Goal: Information Seeking & Learning: Check status

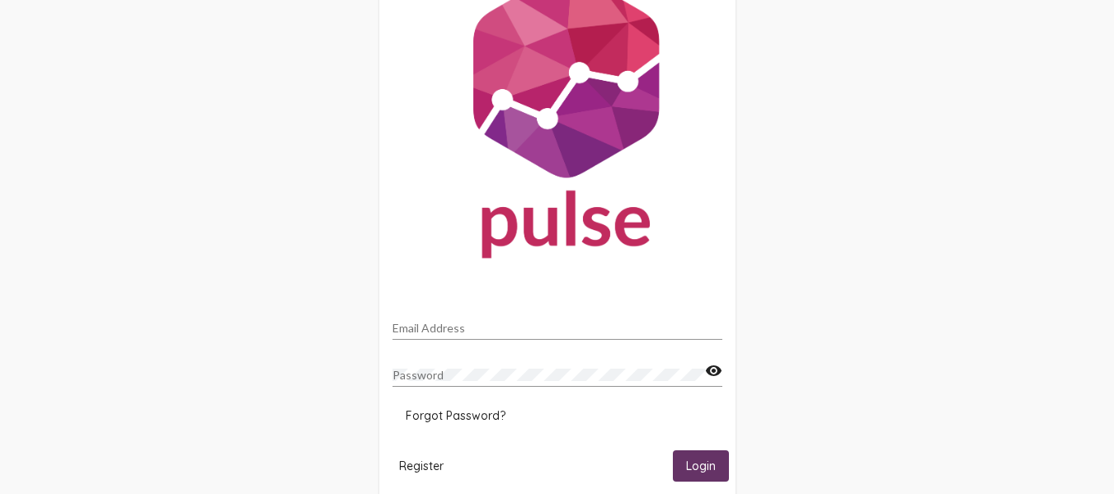
scroll to position [50, 0]
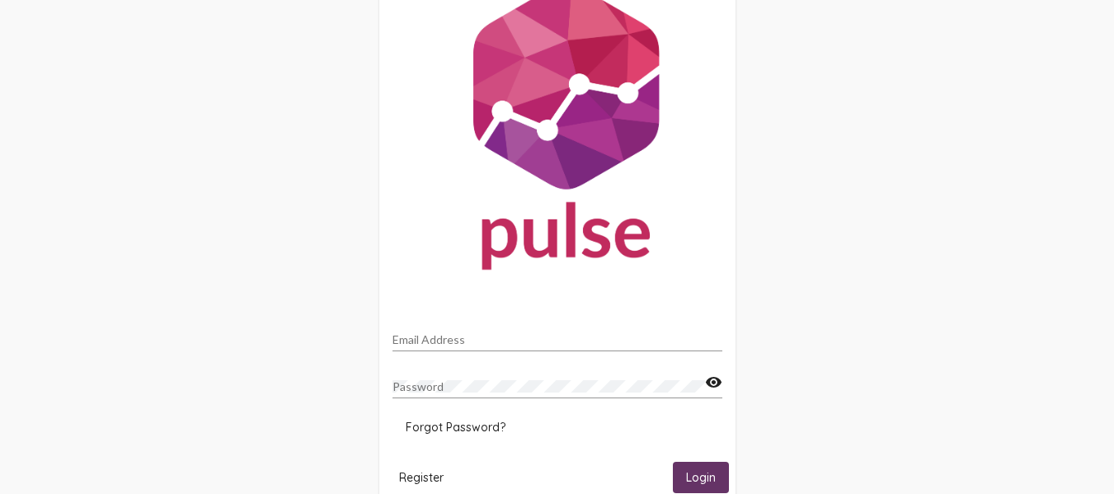
click at [492, 332] on div "Email Address" at bounding box center [558, 335] width 330 height 32
type input "[EMAIL_ADDRESS][PERSON_NAME][DOMAIN_NAME]"
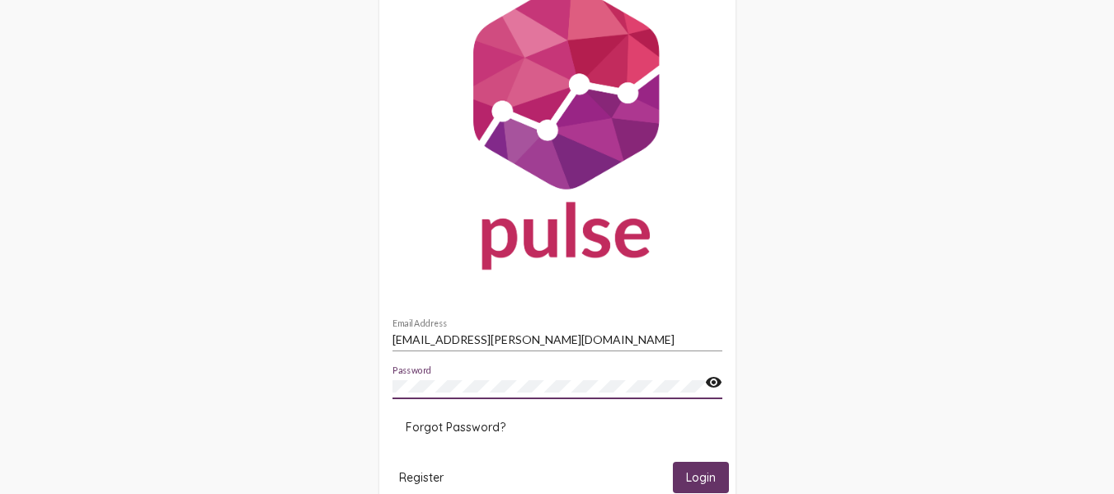
click at [686, 481] on span "Login" at bounding box center [701, 478] width 30 height 15
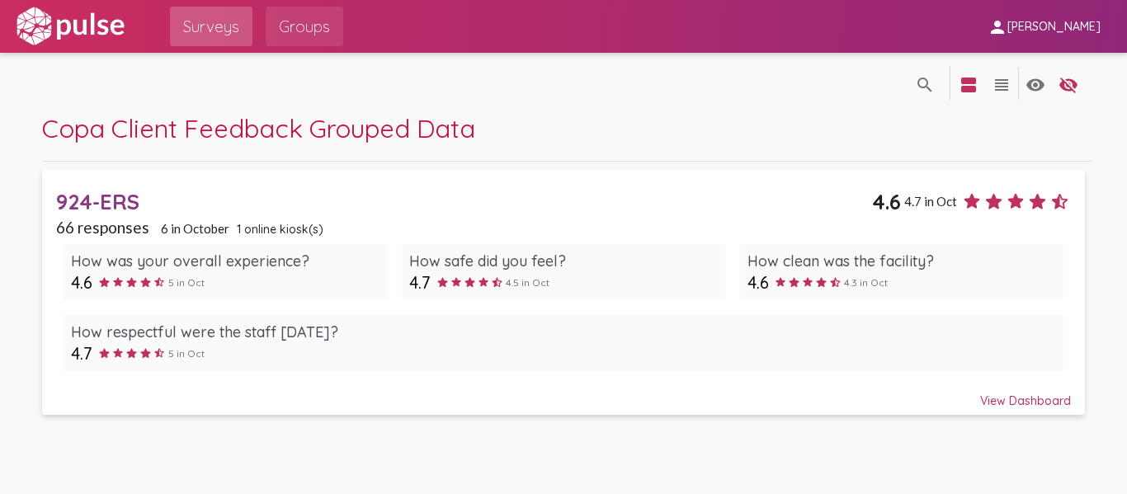
click at [294, 35] on span "Groups" at bounding box center [304, 27] width 51 height 30
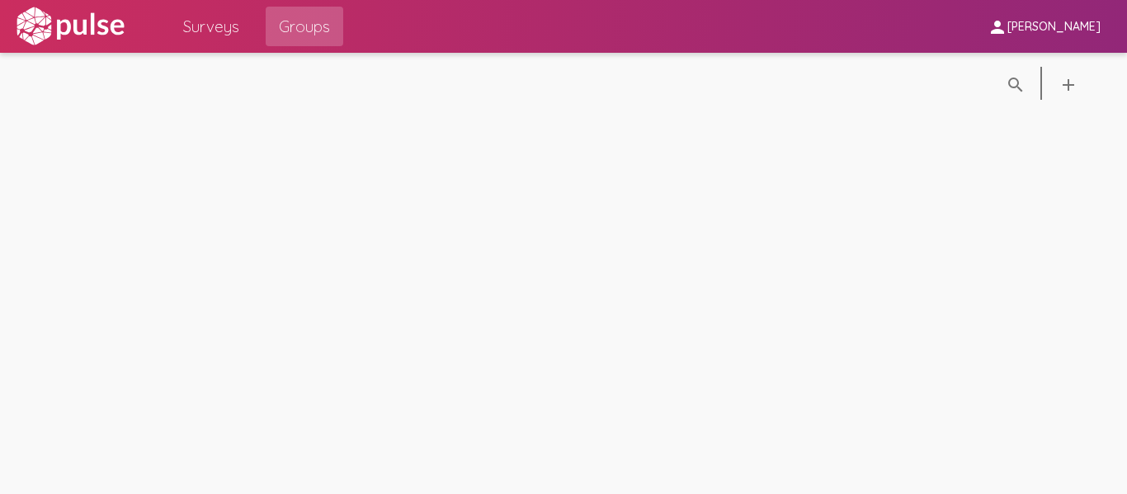
click at [210, 33] on span "Surveys" at bounding box center [211, 27] width 56 height 30
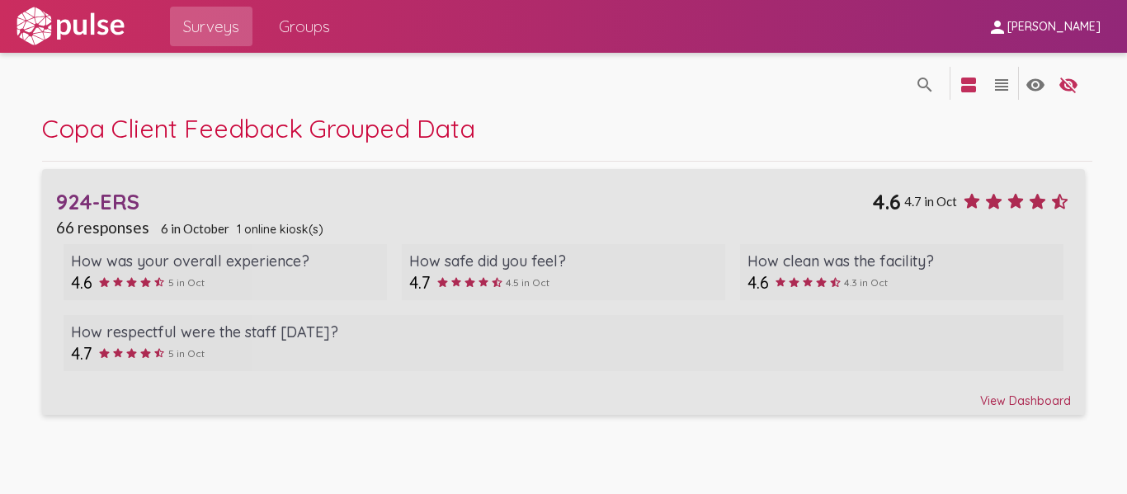
click at [101, 279] on icon at bounding box center [104, 282] width 14 height 14
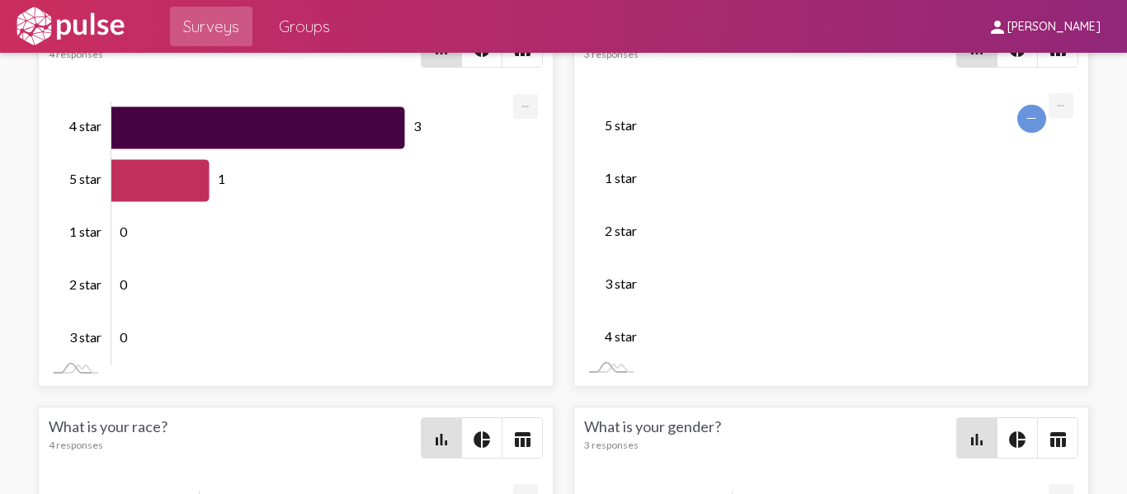
scroll to position [-1, 0]
click at [1027, 134] on icon "Chart" at bounding box center [1031, 120] width 29 height 28
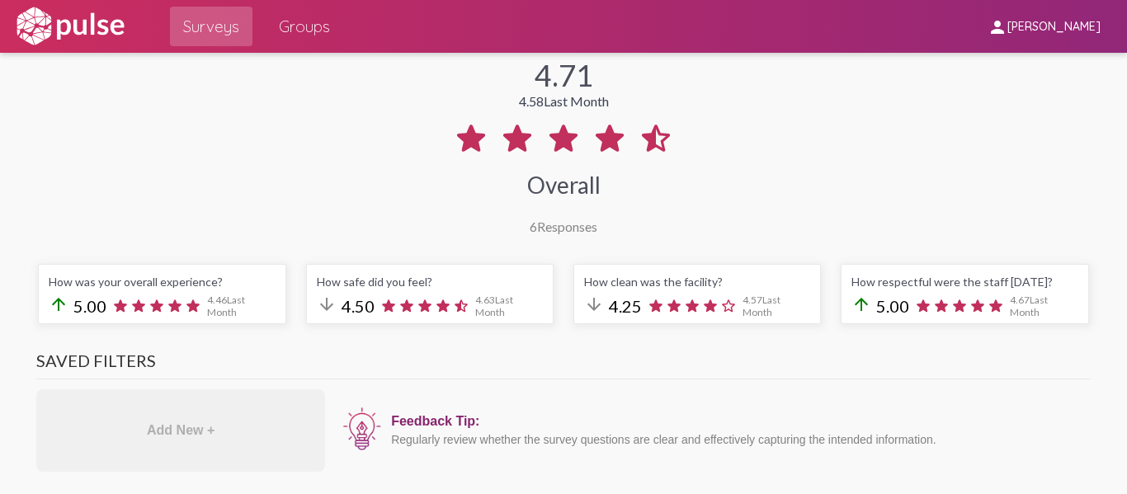
scroll to position [0, 0]
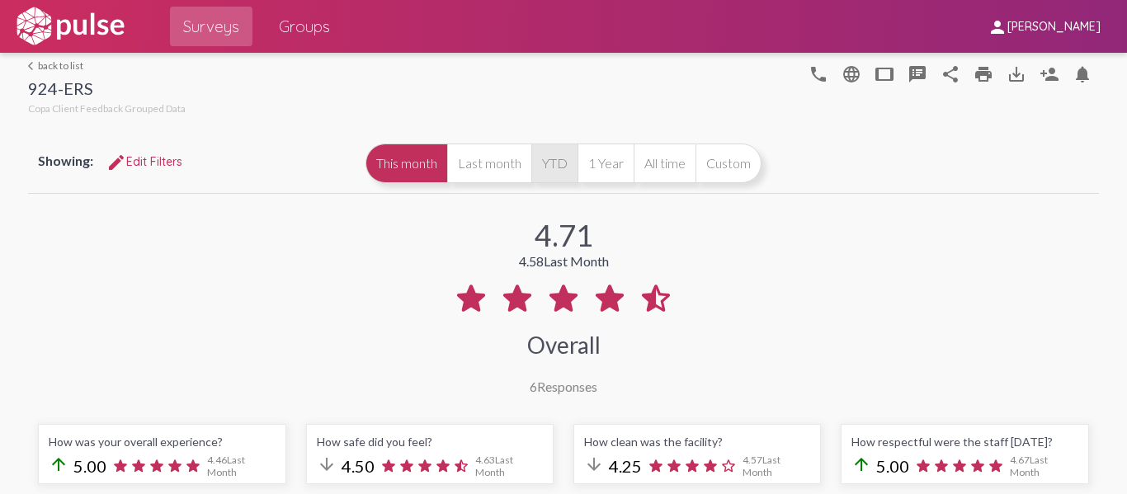
click at [546, 162] on button "YTD" at bounding box center [554, 163] width 46 height 40
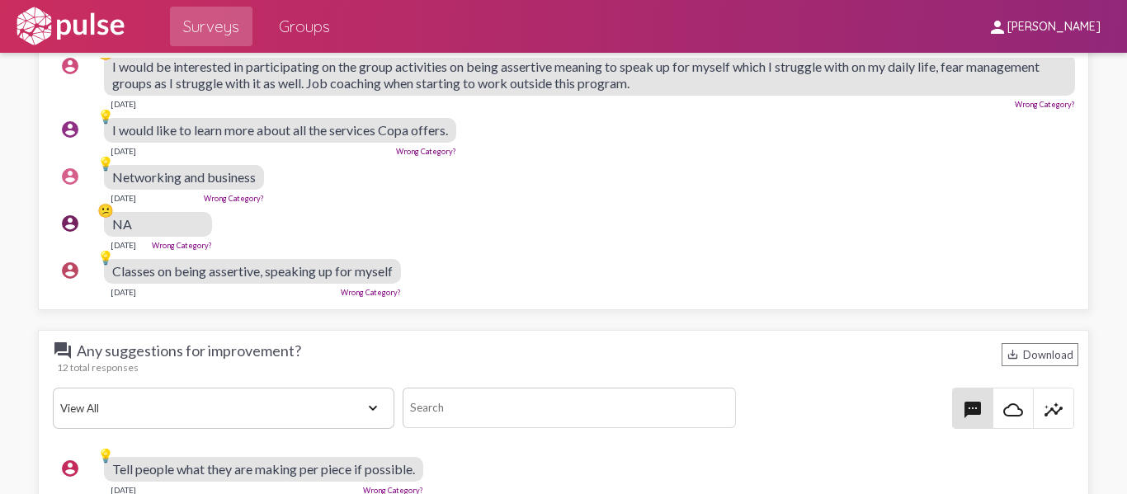
scroll to position [449, 0]
click at [1070, 310] on div "question_answer What topics would you like covered in the skills training class…" at bounding box center [563, 124] width 1051 height 371
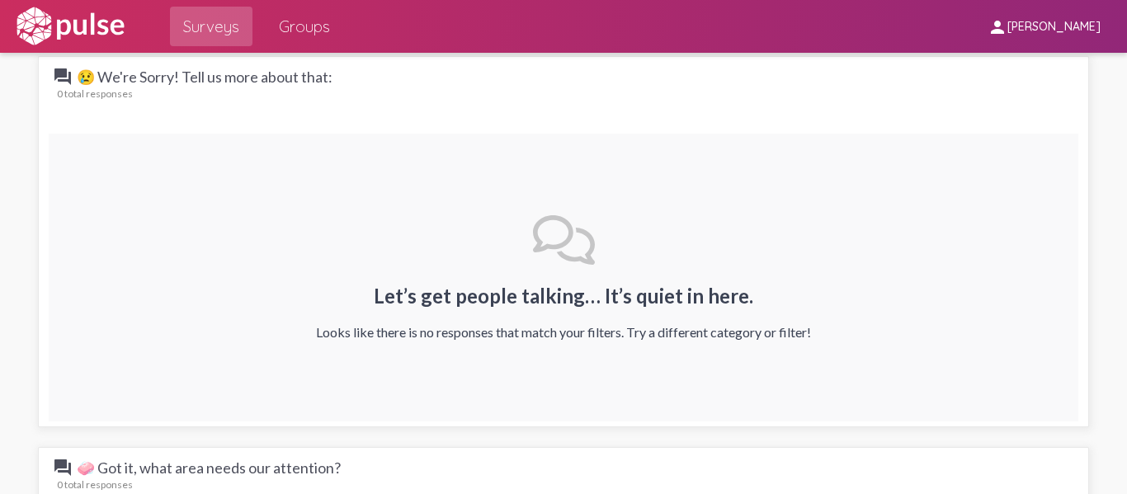
scroll to position [0, 0]
